Goal: Transaction & Acquisition: Download file/media

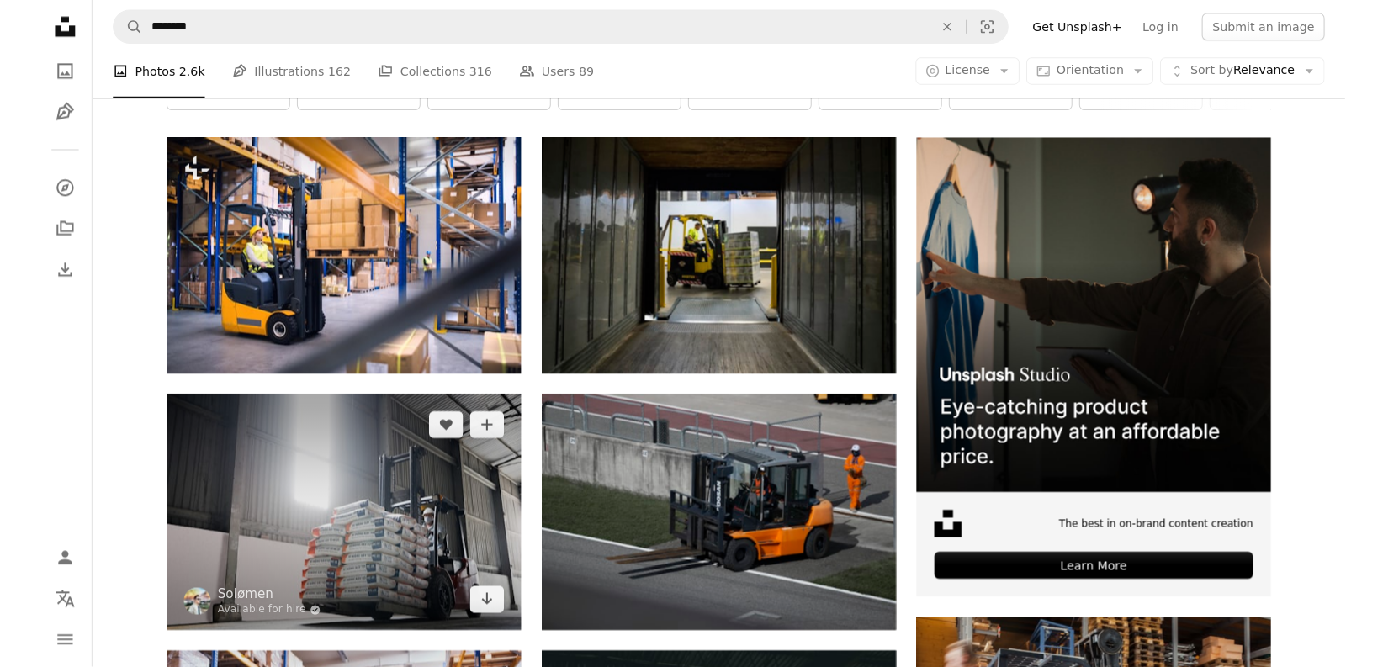
scroll to position [275, 0]
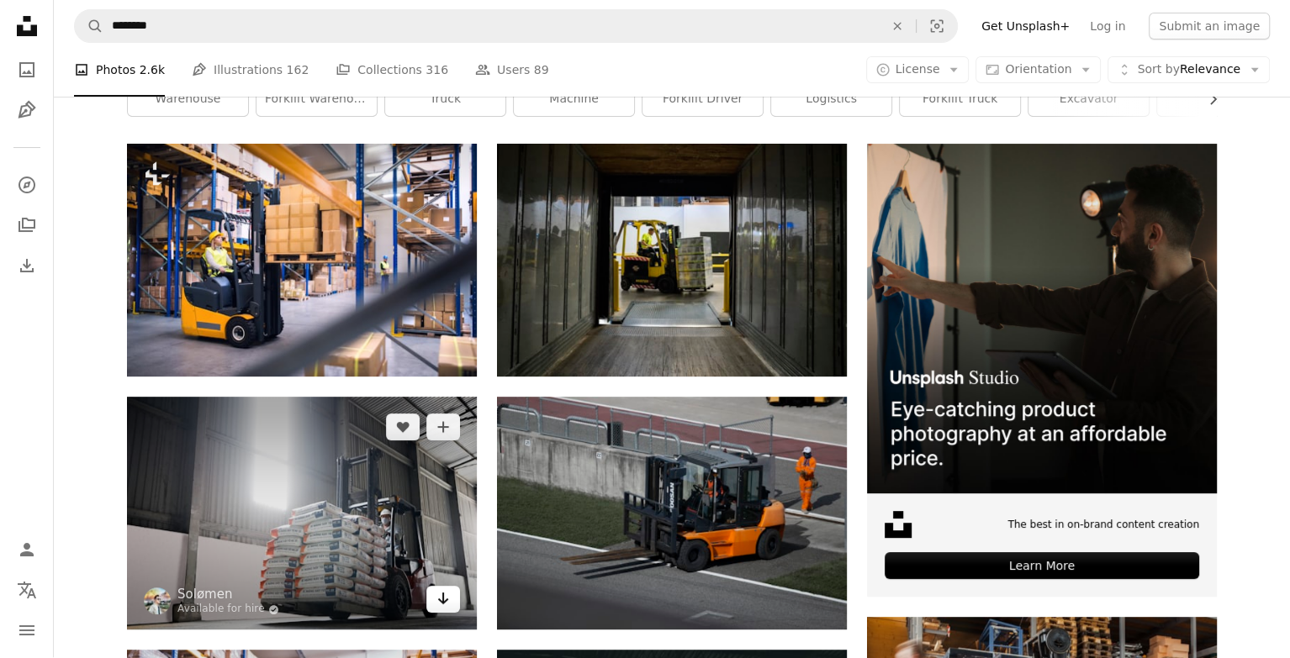
click at [441, 608] on icon "Arrow pointing down" at bounding box center [442, 600] width 13 height 20
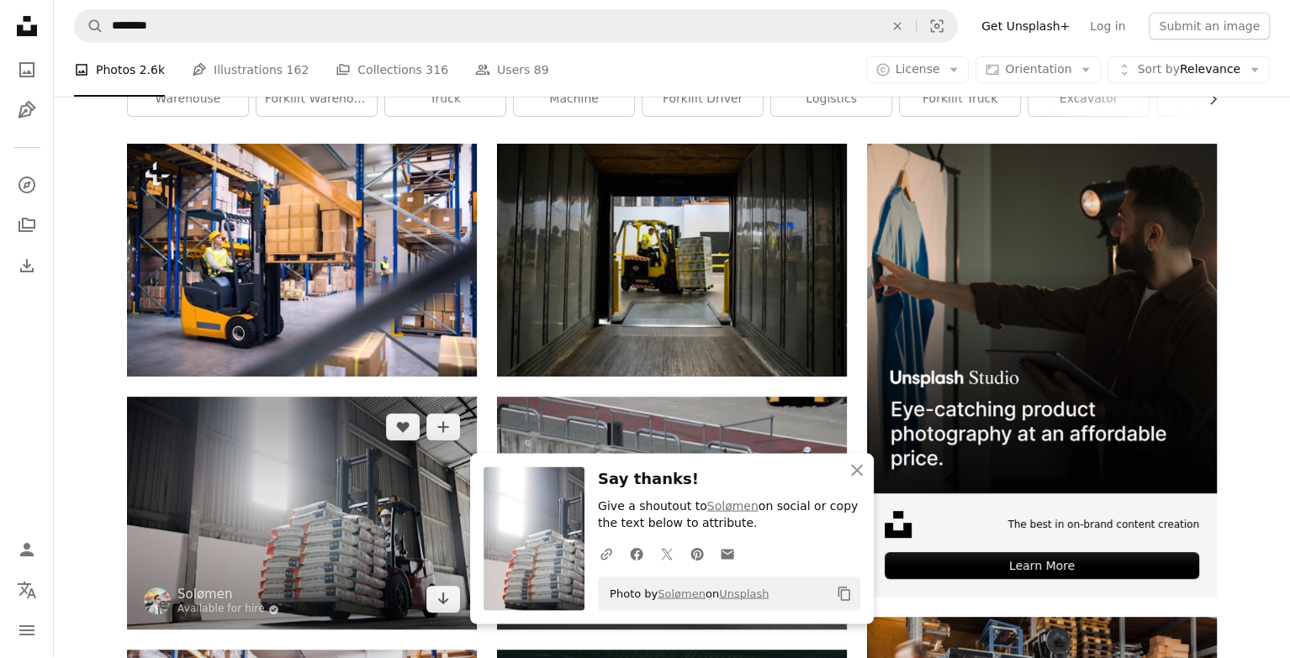
click at [293, 482] on img at bounding box center [302, 514] width 350 height 233
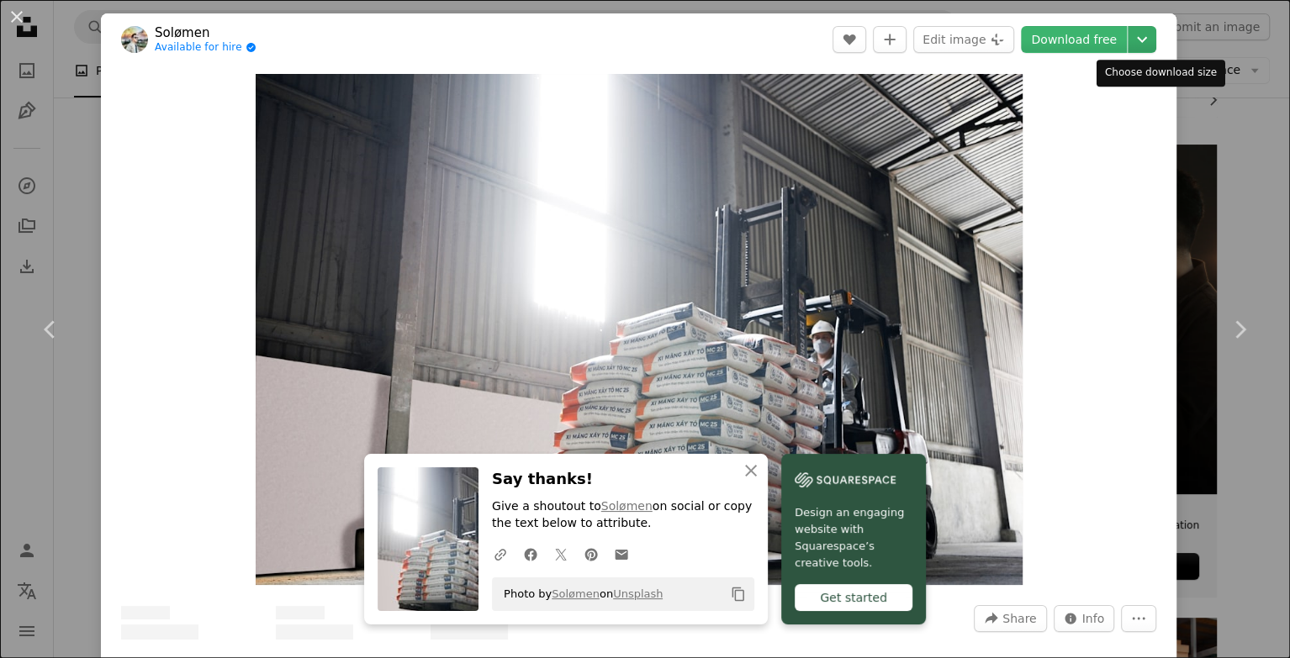
click at [1153, 37] on icon "Chevron down" at bounding box center [1142, 39] width 27 height 20
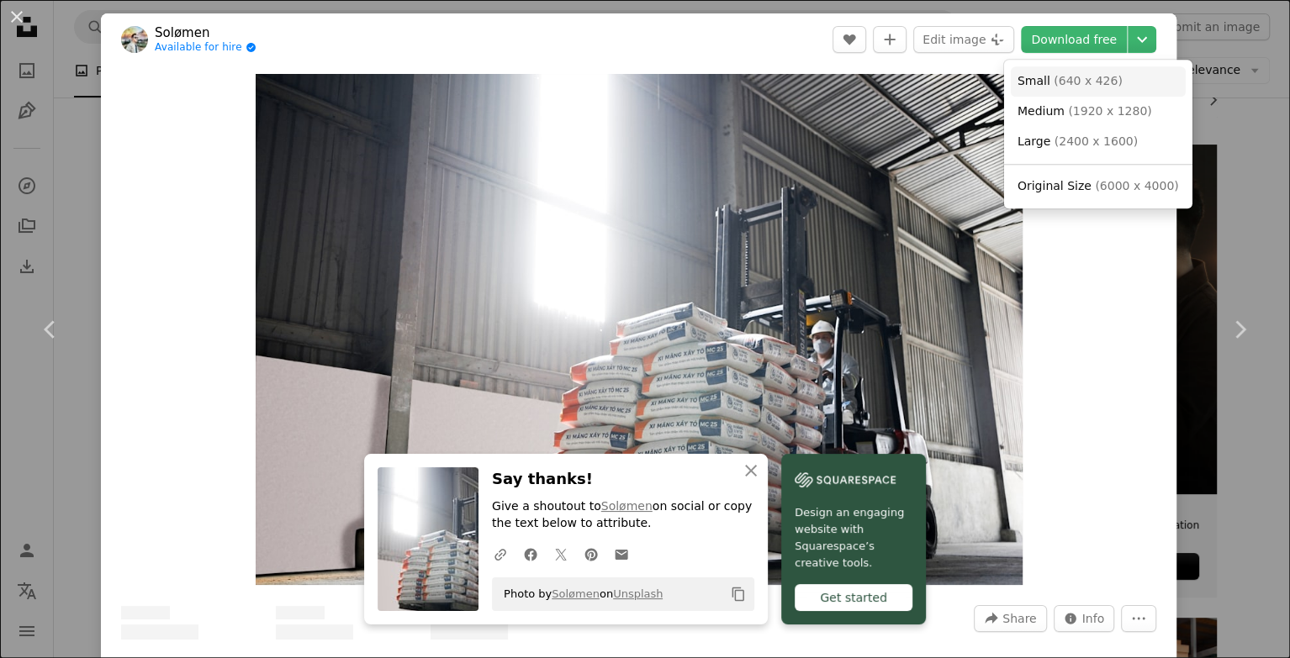
click at [1118, 84] on link "Small ( 640 x 426 )" at bounding box center [1098, 81] width 175 height 30
